Goal: Navigation & Orientation: Find specific page/section

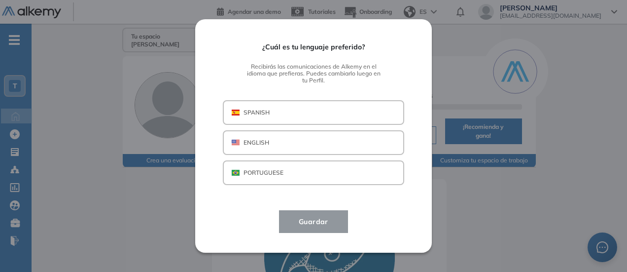
click at [324, 116] on button "SPANISH" at bounding box center [313, 112] width 181 height 25
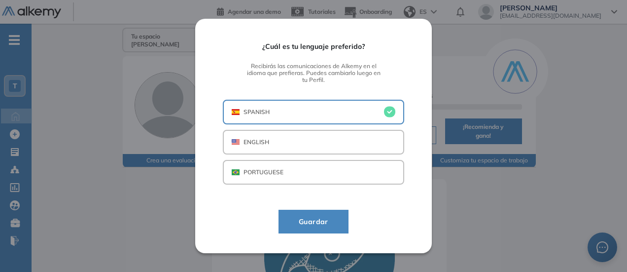
click at [331, 216] on span "Guardar" at bounding box center [313, 221] width 45 height 12
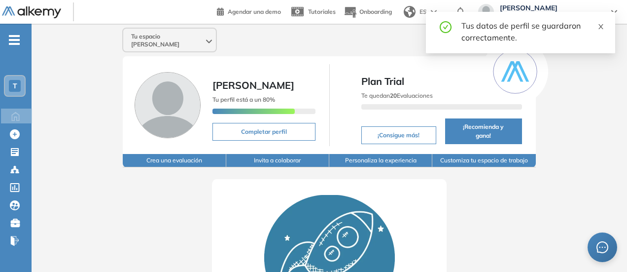
click at [600, 28] on icon "close" at bounding box center [600, 26] width 5 height 5
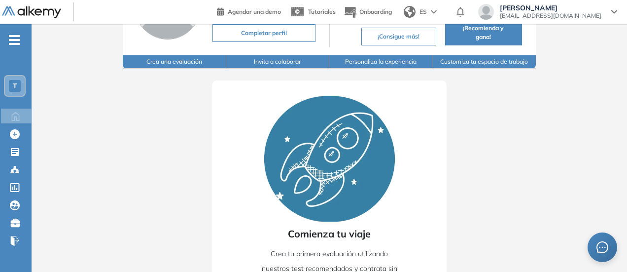
scroll to position [144, 0]
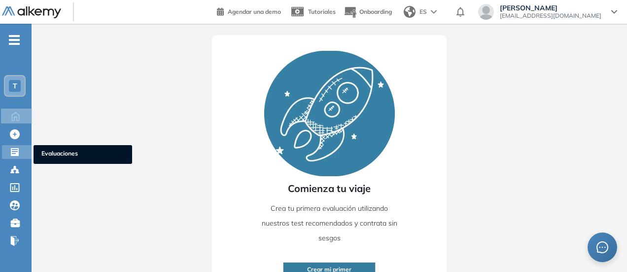
click at [19, 151] on icon at bounding box center [15, 152] width 10 height 10
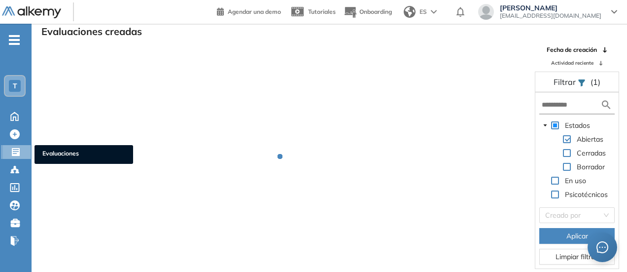
scroll to position [24, 0]
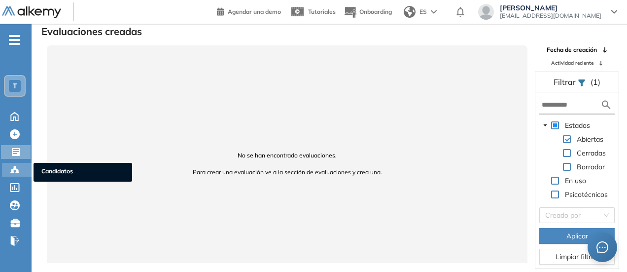
click at [9, 168] on div "Candidatos Candidatos" at bounding box center [17, 170] width 30 height 14
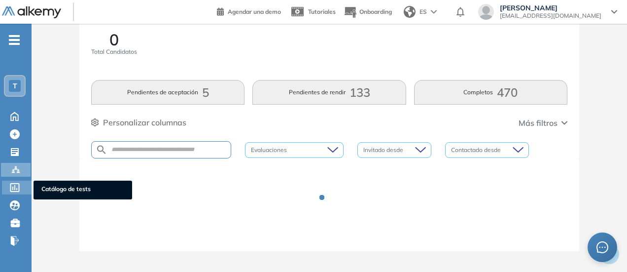
click at [14, 188] on icon at bounding box center [15, 187] width 10 height 9
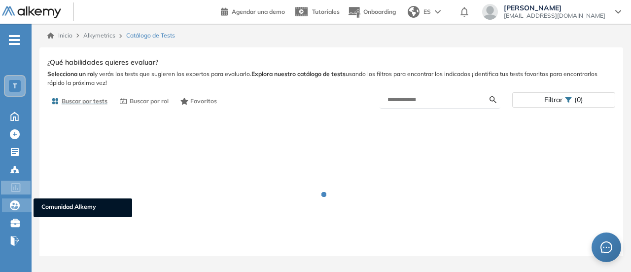
click at [13, 206] on icon at bounding box center [15, 205] width 10 height 10
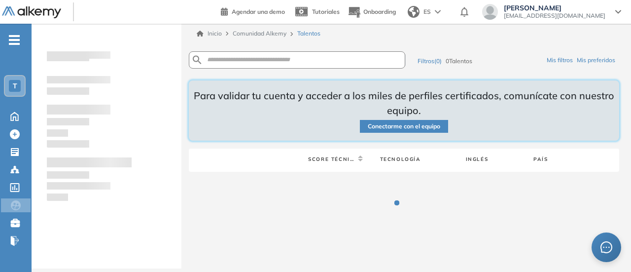
click at [16, 91] on div "T" at bounding box center [15, 86] width 12 height 12
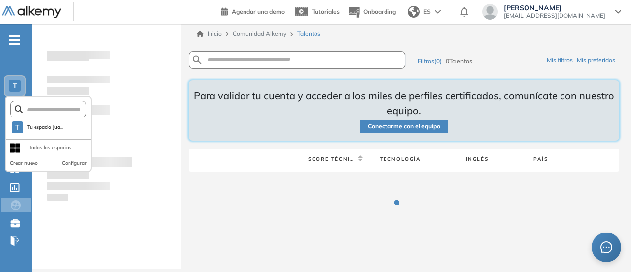
click at [69, 36] on div at bounding box center [110, 129] width 127 height 210
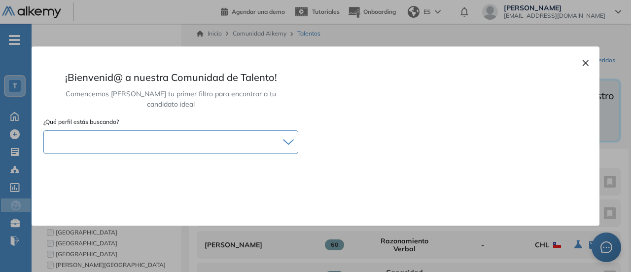
click at [280, 135] on div at bounding box center [171, 142] width 254 height 14
click at [584, 57] on button "×" at bounding box center [586, 62] width 8 height 12
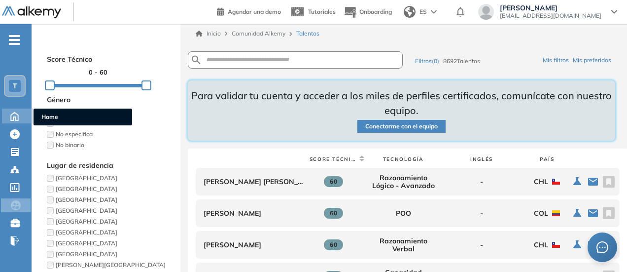
click at [18, 114] on icon at bounding box center [14, 116] width 7 height 8
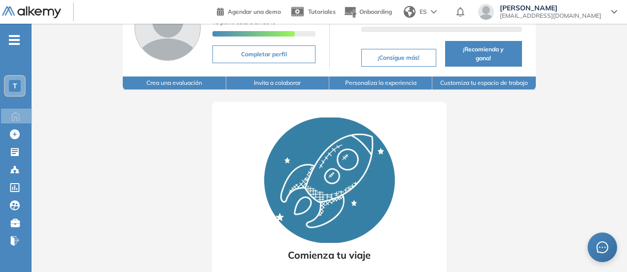
scroll to position [144, 0]
